Goal: Ask a question

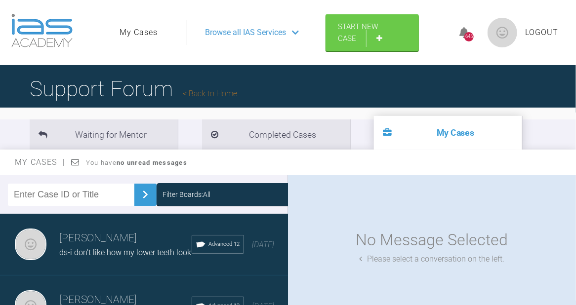
click at [79, 191] on input "text" at bounding box center [71, 195] width 126 height 22
type input "af"
click at [143, 196] on img at bounding box center [145, 195] width 16 height 16
click at [121, 237] on h3 "Roekshana Shar" at bounding box center [125, 238] width 132 height 17
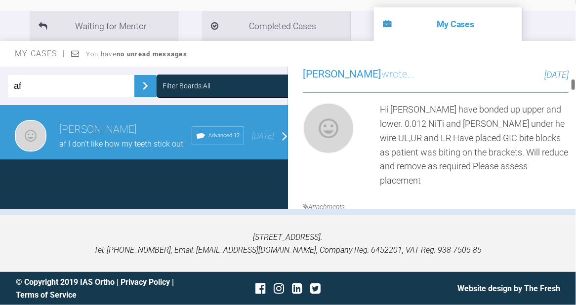
scroll to position [263, 0]
